Goal: Task Accomplishment & Management: Complete application form

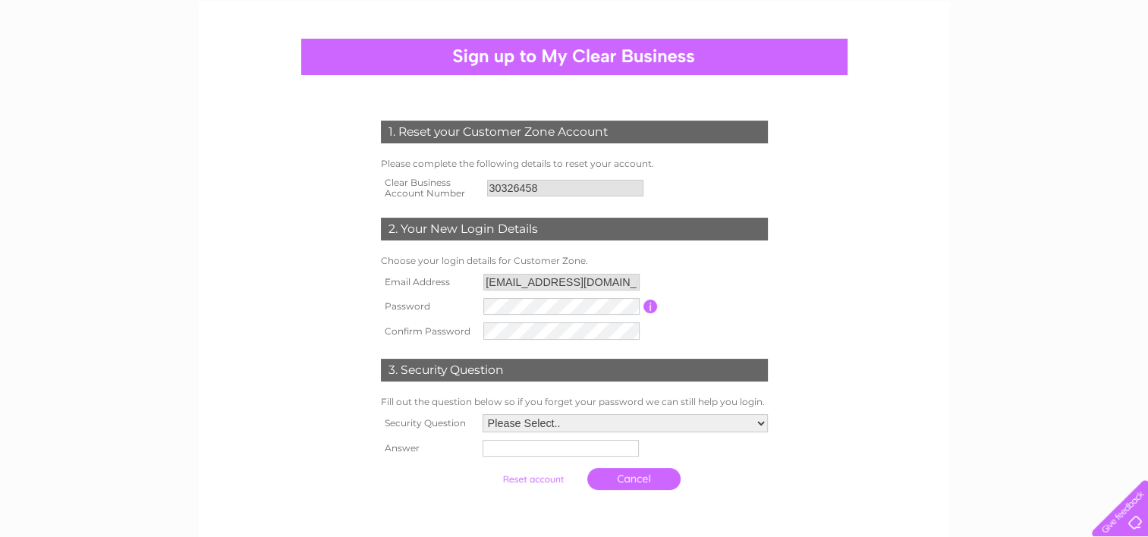
scroll to position [137, 0]
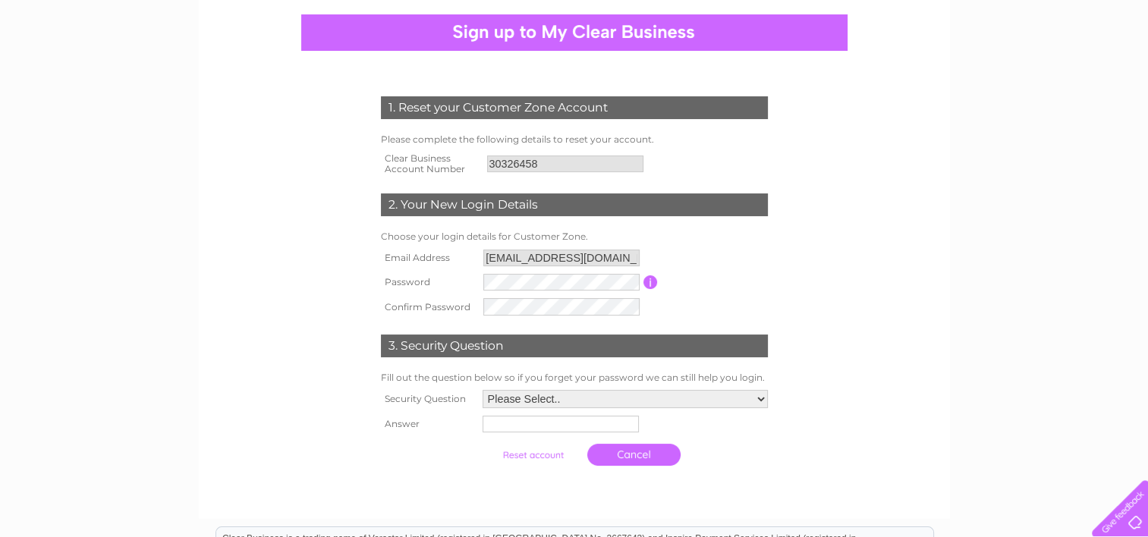
click at [507, 255] on input "chair@swancentre.org.uk" at bounding box center [561, 258] width 156 height 17
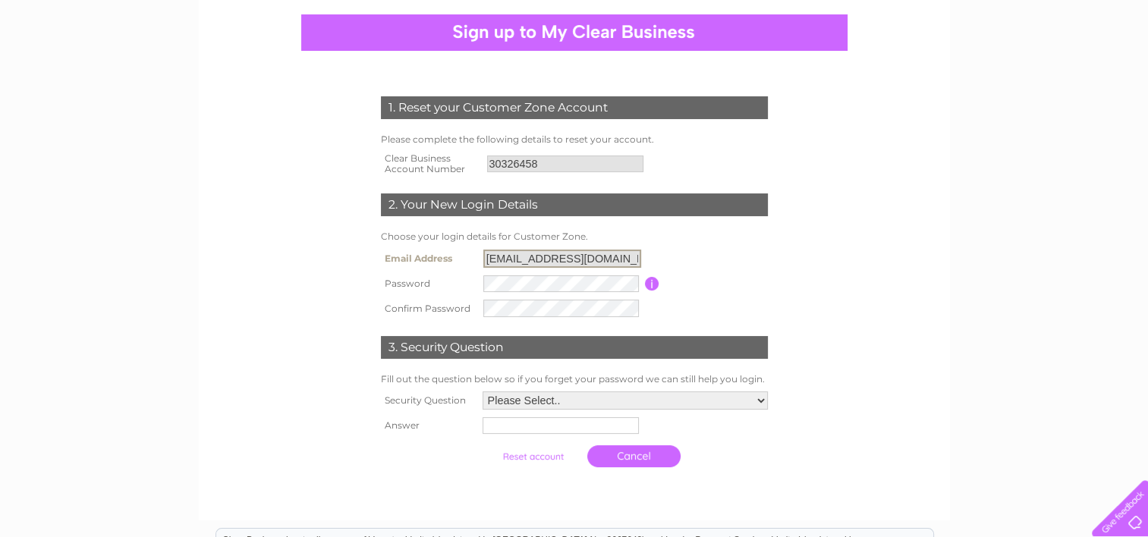
click at [497, 258] on input "chair@swancentre.org.uk" at bounding box center [562, 259] width 158 height 18
click at [490, 287] on tbody "Email Address chair@swancentre.org.uk Password Password must be at least 6 char…" at bounding box center [574, 283] width 394 height 75
click at [740, 327] on td "3. Security Question" at bounding box center [574, 344] width 394 height 49
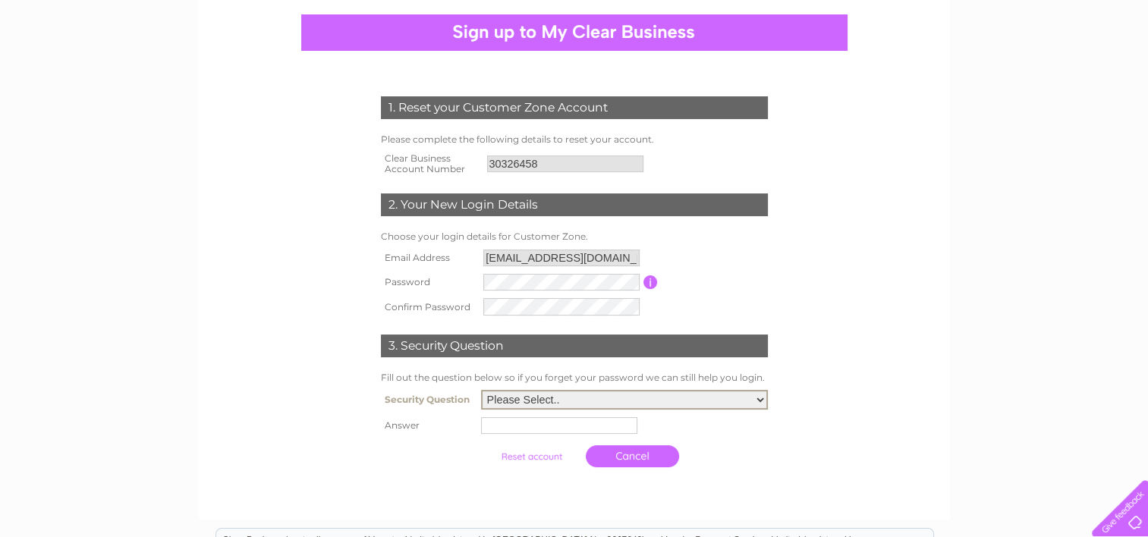
click at [762, 402] on select "Please Select.. In what town or city was your first job? In what town or city d…" at bounding box center [624, 400] width 287 height 20
select select "5"
click at [481, 390] on select "Please Select.. In what town or city was your first job? In what town or city d…" at bounding box center [624, 400] width 287 height 20
click at [512, 422] on input "text" at bounding box center [561, 425] width 158 height 18
type input "Sparky"
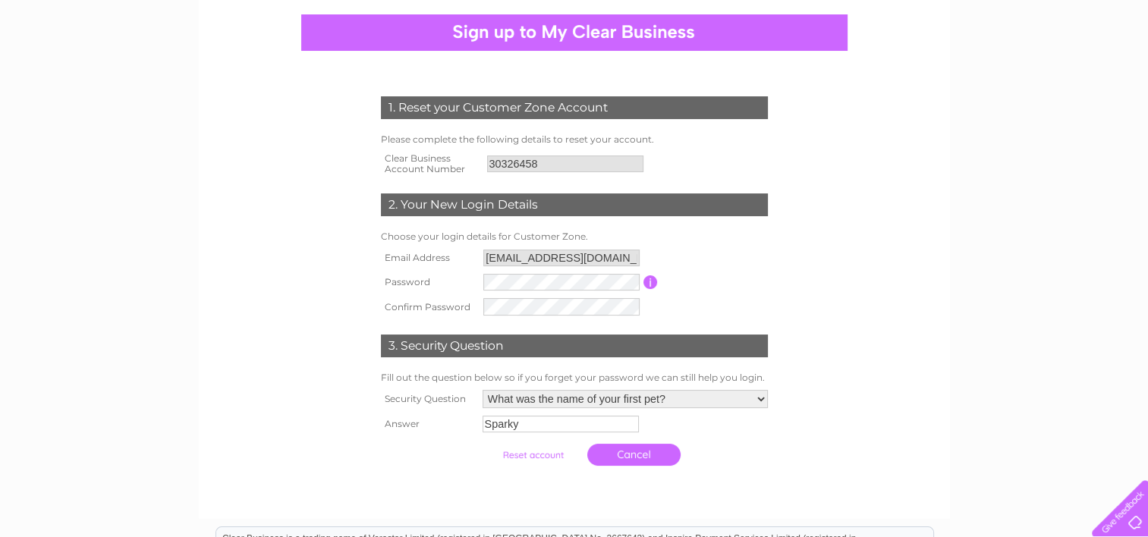
click at [729, 454] on td "Cancel" at bounding box center [625, 454] width 293 height 37
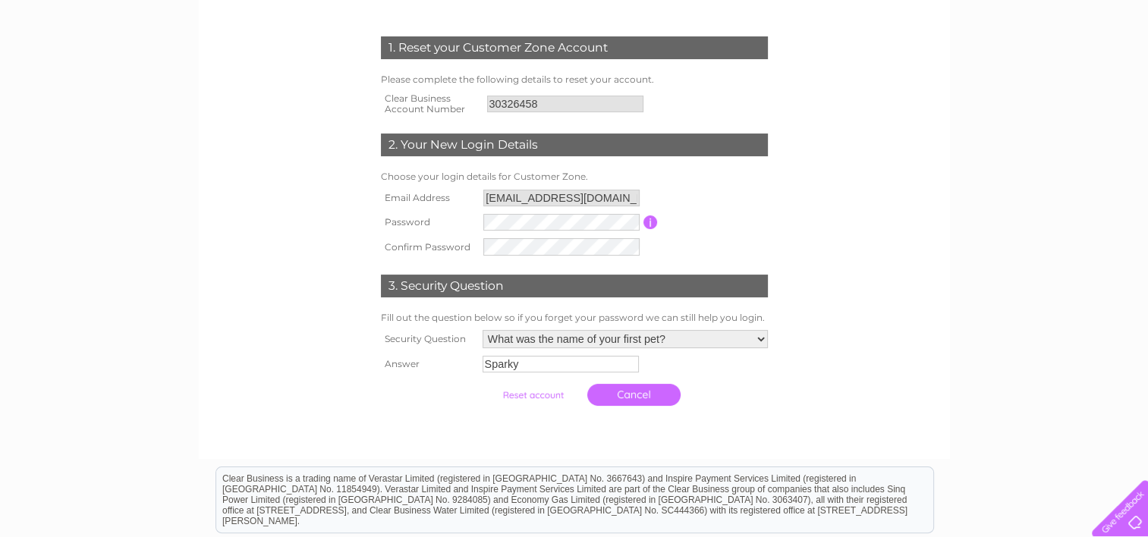
scroll to position [200, 0]
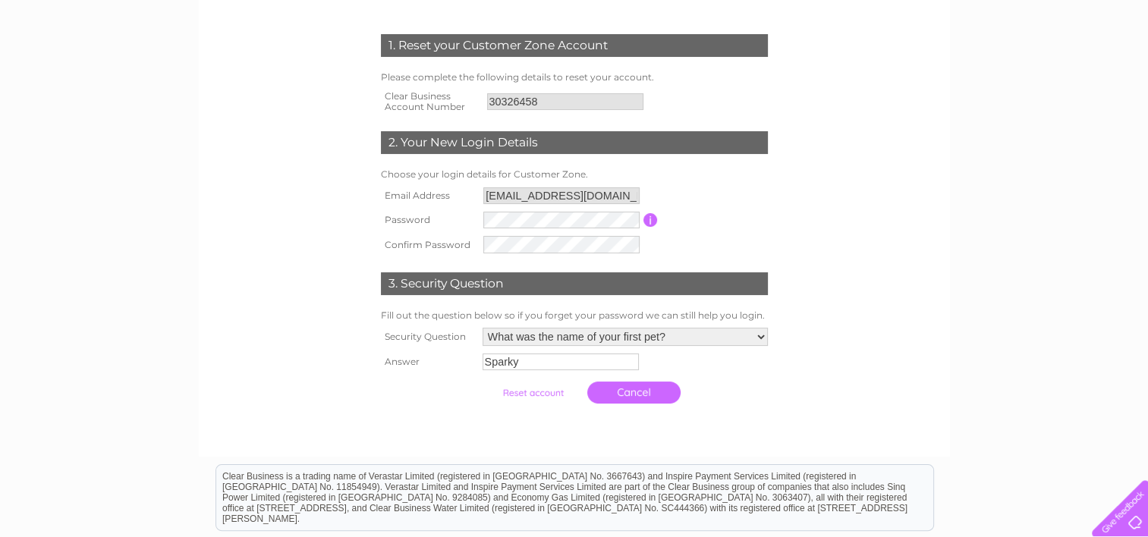
click at [531, 389] on input "submit" at bounding box center [532, 392] width 93 height 21
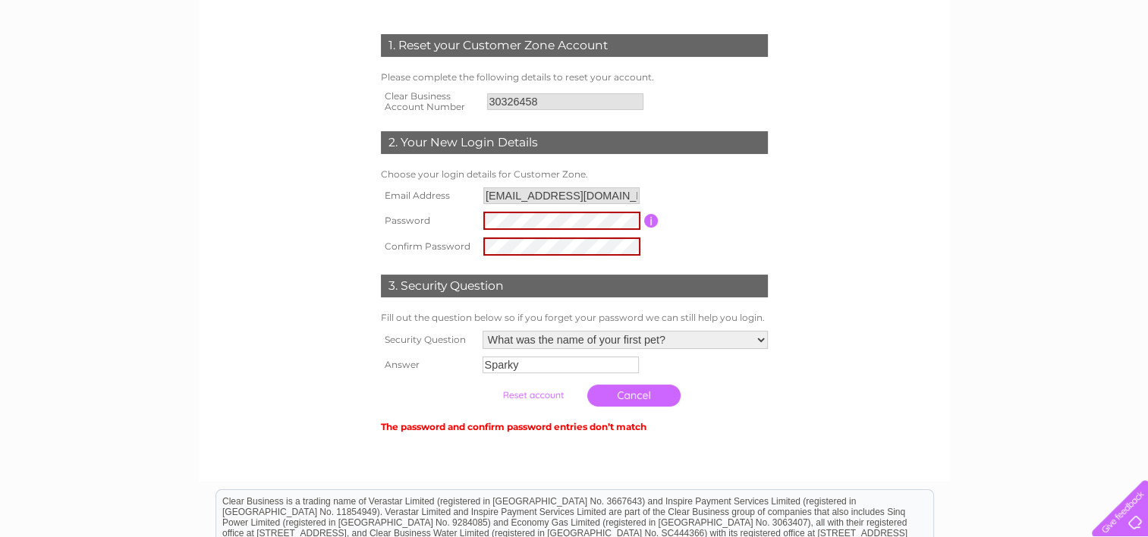
click at [790, 279] on div "1. Reset your Customer Zone Account Please complete the following details to re…" at bounding box center [573, 227] width 457 height 417
click at [526, 401] on input "submit" at bounding box center [532, 395] width 93 height 21
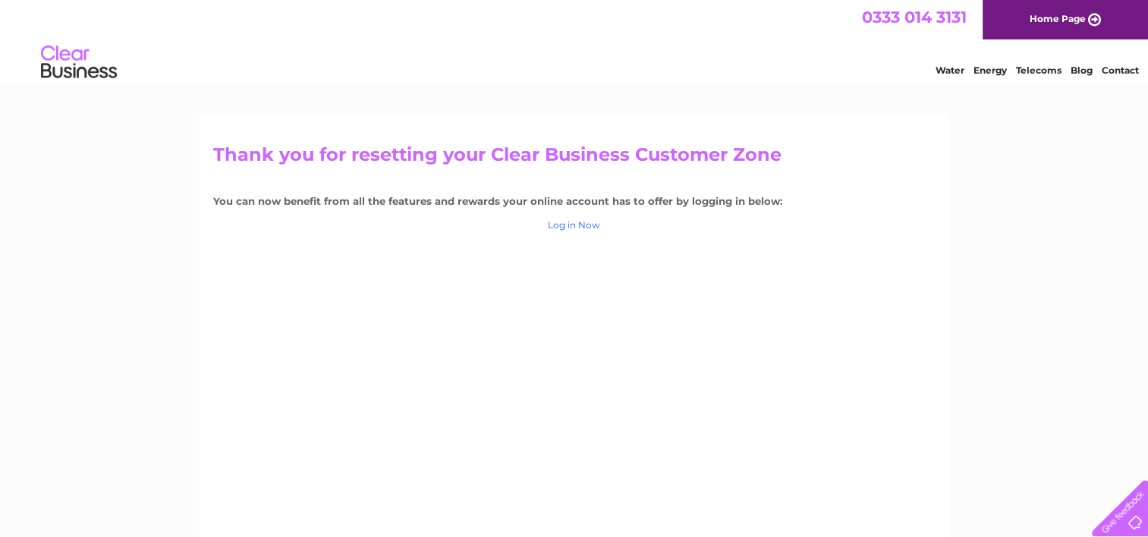
click at [568, 221] on link "Log in Now" at bounding box center [574, 224] width 52 height 11
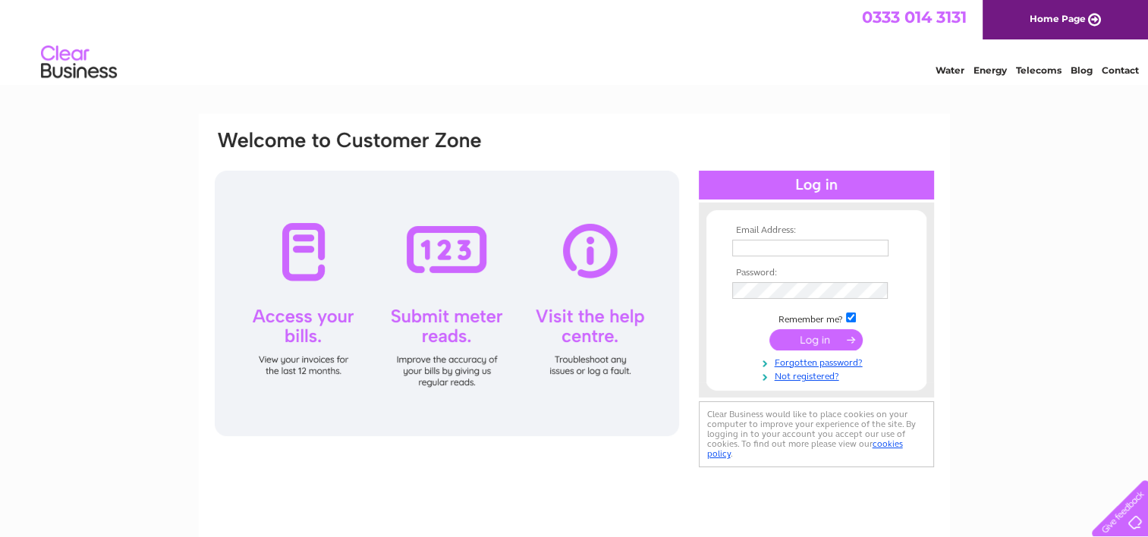
type input "chair@swancentre.org.uk"
click at [816, 339] on input "submit" at bounding box center [815, 339] width 93 height 21
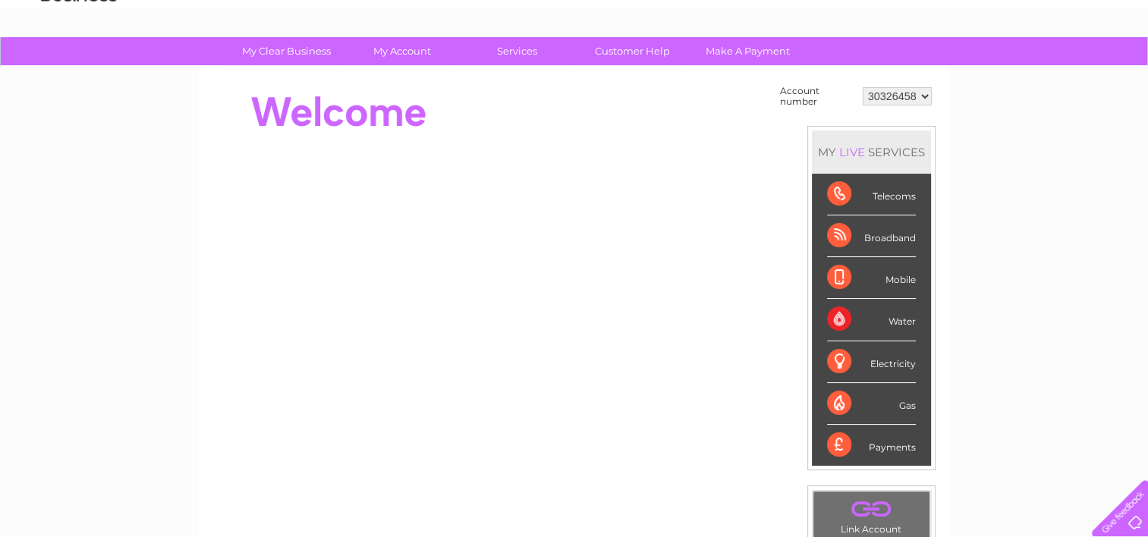
scroll to position [70, 0]
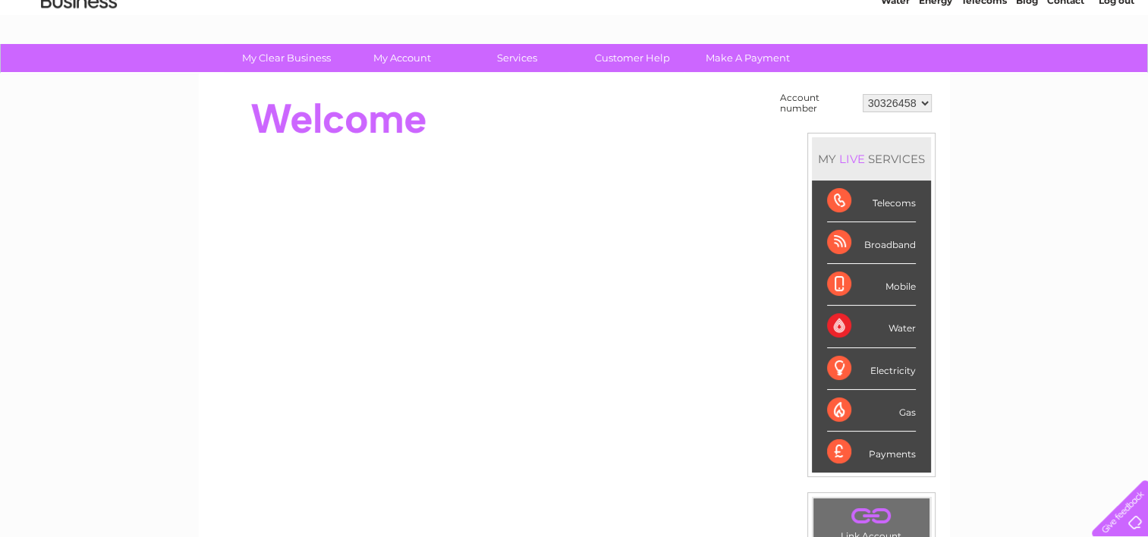
click at [878, 242] on div "Broadband" at bounding box center [871, 243] width 89 height 42
click at [831, 237] on div "Broadband" at bounding box center [871, 243] width 89 height 42
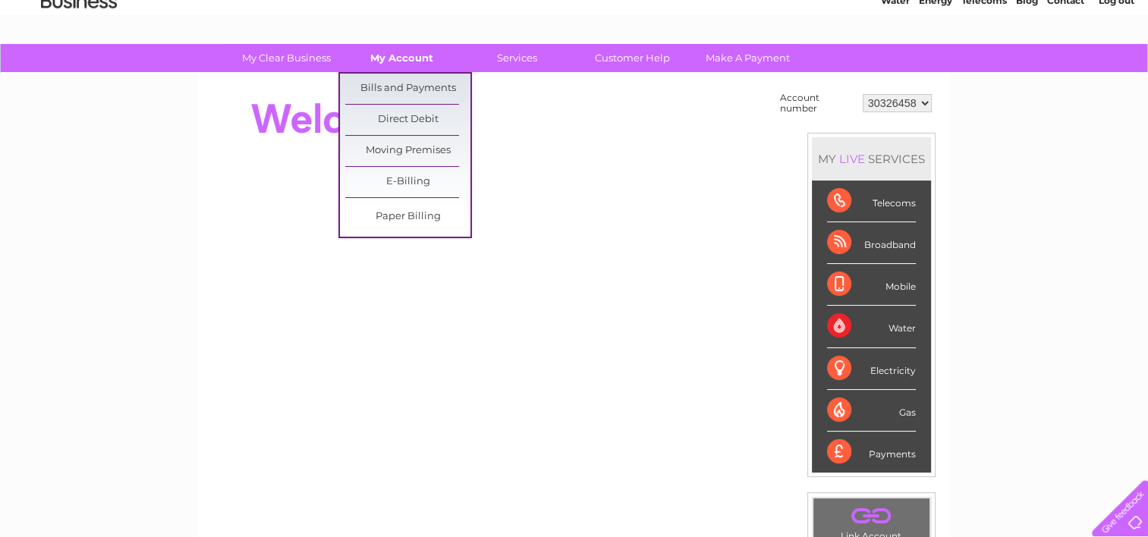
click at [410, 56] on link "My Account" at bounding box center [401, 58] width 125 height 28
